Goal: Task Accomplishment & Management: Manage account settings

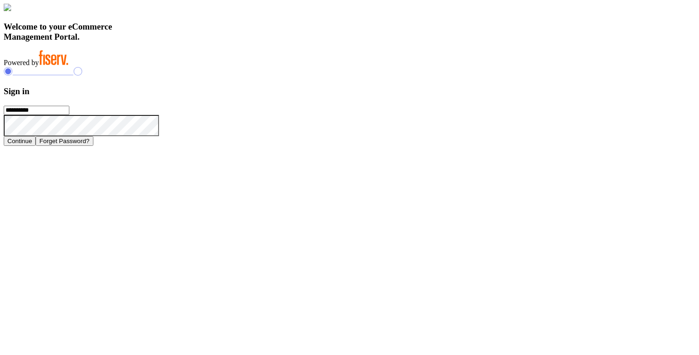
click at [69, 115] on input "**********" at bounding box center [37, 110] width 66 height 9
type input "**********"
click at [36, 146] on button "Continue" at bounding box center [20, 141] width 32 height 10
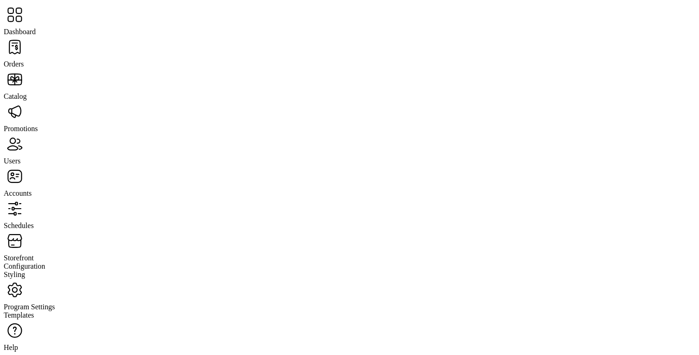
click at [34, 254] on span "Storefront" at bounding box center [19, 258] width 30 height 8
click at [45, 263] on span "Configuration" at bounding box center [25, 267] width 42 height 8
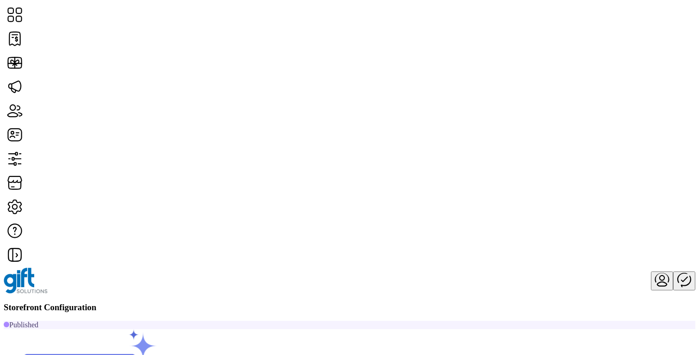
click at [597, 193] on span "Card Display Settings" at bounding box center [576, 188] width 65 height 7
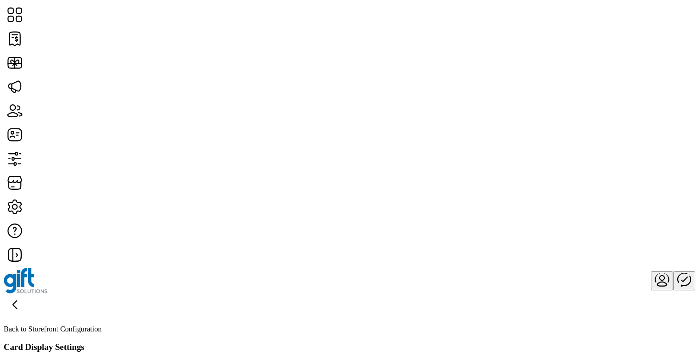
scroll to position [194, 0]
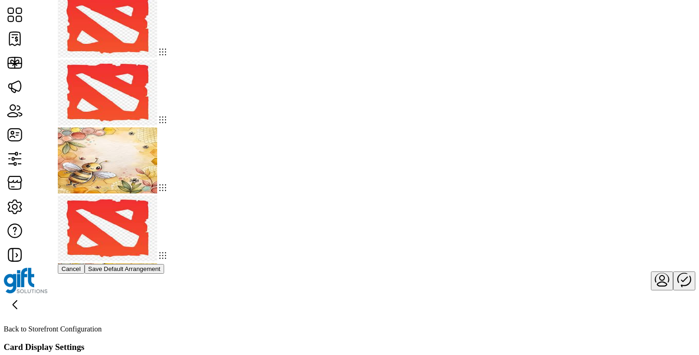
drag, startPoint x: 208, startPoint y: 172, endPoint x: 298, endPoint y: 21, distance: 176.4
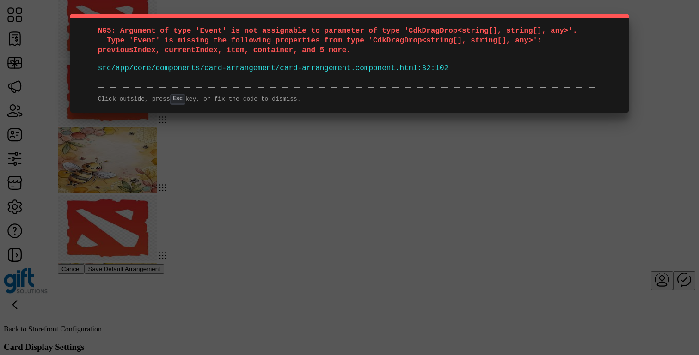
drag, startPoint x: 172, startPoint y: 153, endPoint x: 174, endPoint y: 3, distance: 150.2
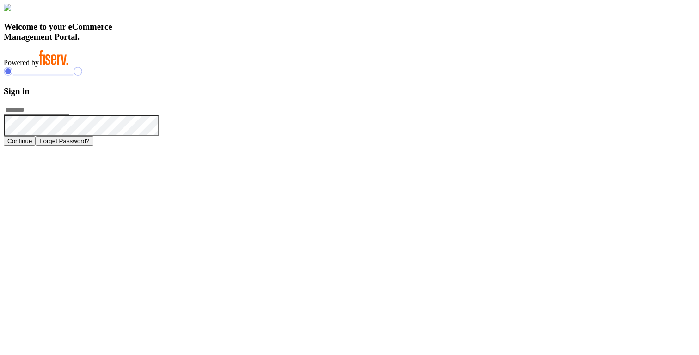
type input "**********"
click at [36, 146] on button "Continue" at bounding box center [20, 141] width 32 height 10
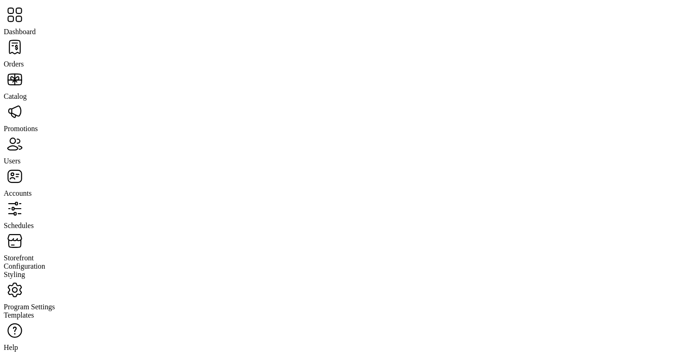
click at [34, 254] on span "Storefront" at bounding box center [19, 258] width 30 height 8
click at [64, 263] on div "Configuration" at bounding box center [350, 267] width 692 height 8
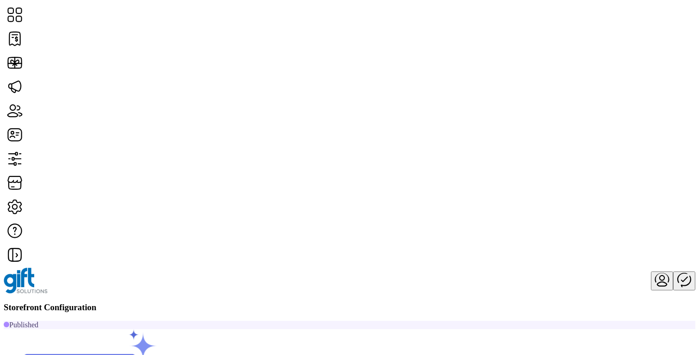
click at [612, 193] on link "Card Display Settings" at bounding box center [595, 188] width 102 height 7
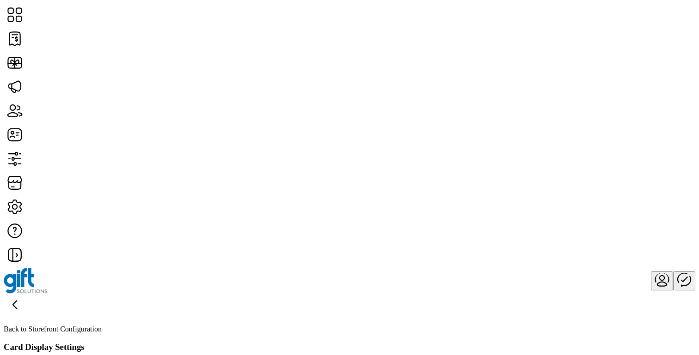
scroll to position [70, 0]
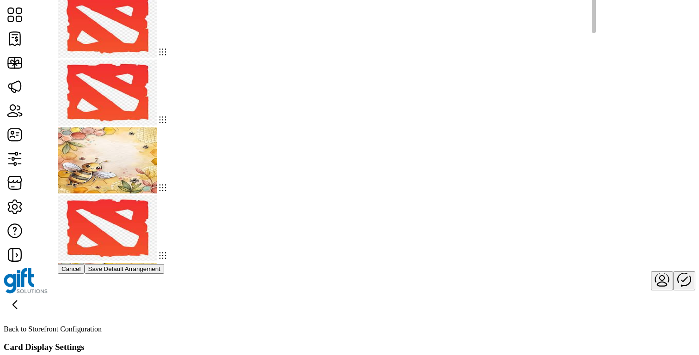
drag, startPoint x: 213, startPoint y: 225, endPoint x: 227, endPoint y: 76, distance: 149.5
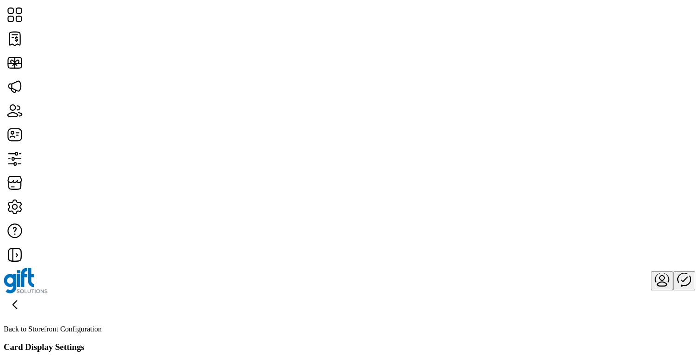
scroll to position [89, 0]
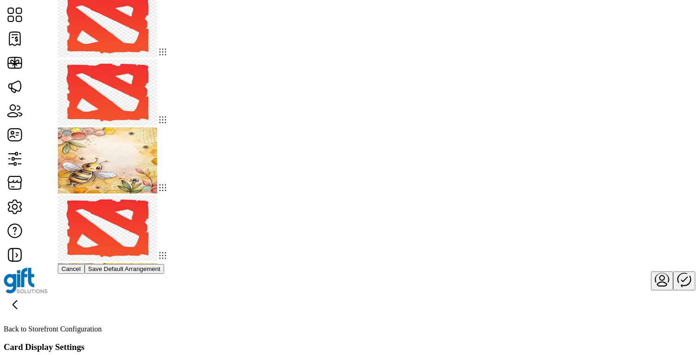
drag, startPoint x: 276, startPoint y: 296, endPoint x: 417, endPoint y: 0, distance: 327.5
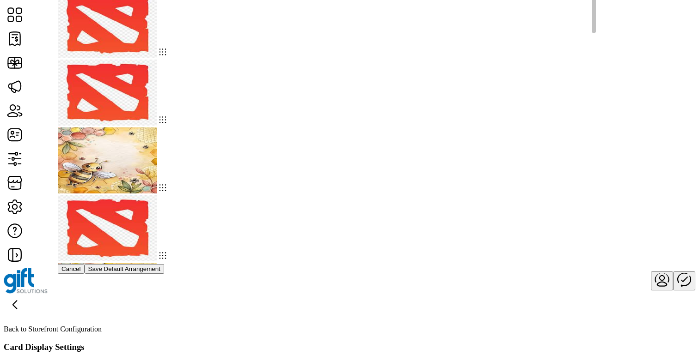
scroll to position [0, 0]
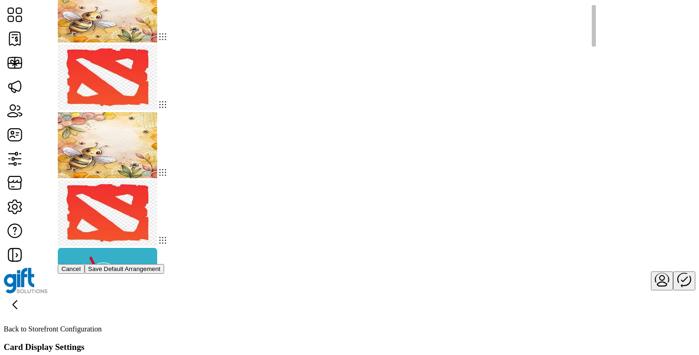
scroll to position [0, 0]
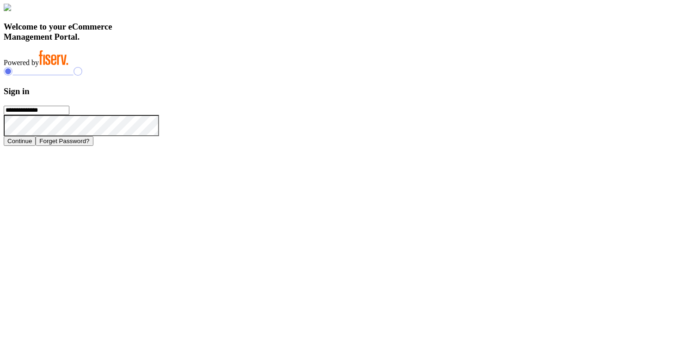
drag, startPoint x: 186, startPoint y: 250, endPoint x: 459, endPoint y: 350, distance: 290.6
